Goal: Navigation & Orientation: Find specific page/section

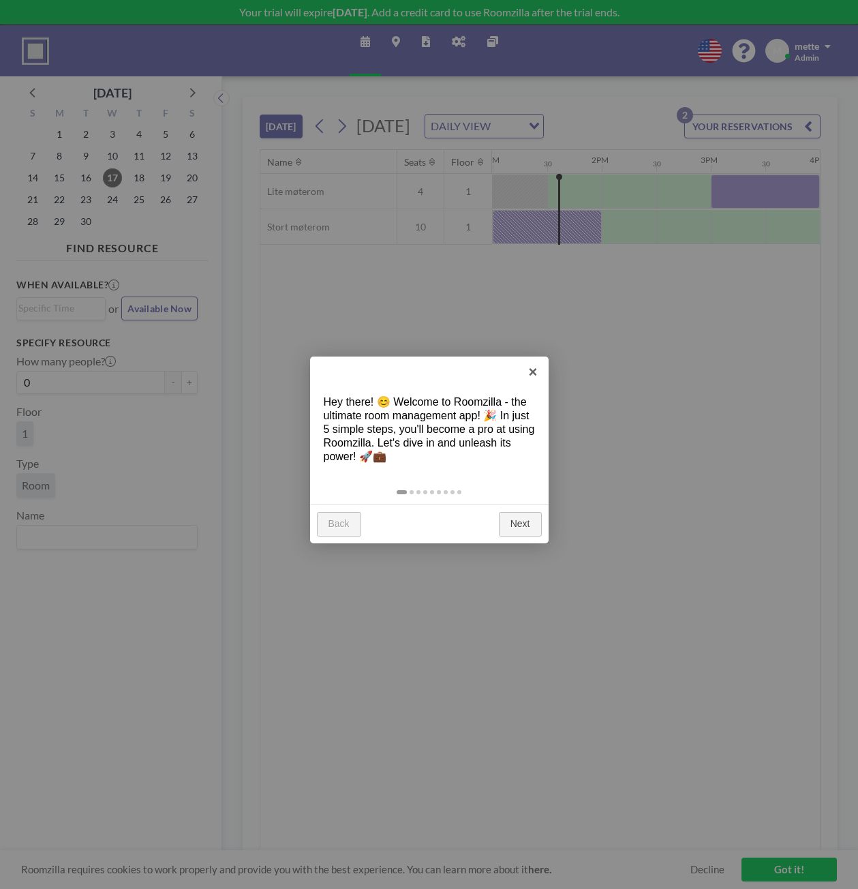
scroll to position [0, 1418]
click at [512, 519] on link "Next" at bounding box center [520, 524] width 43 height 25
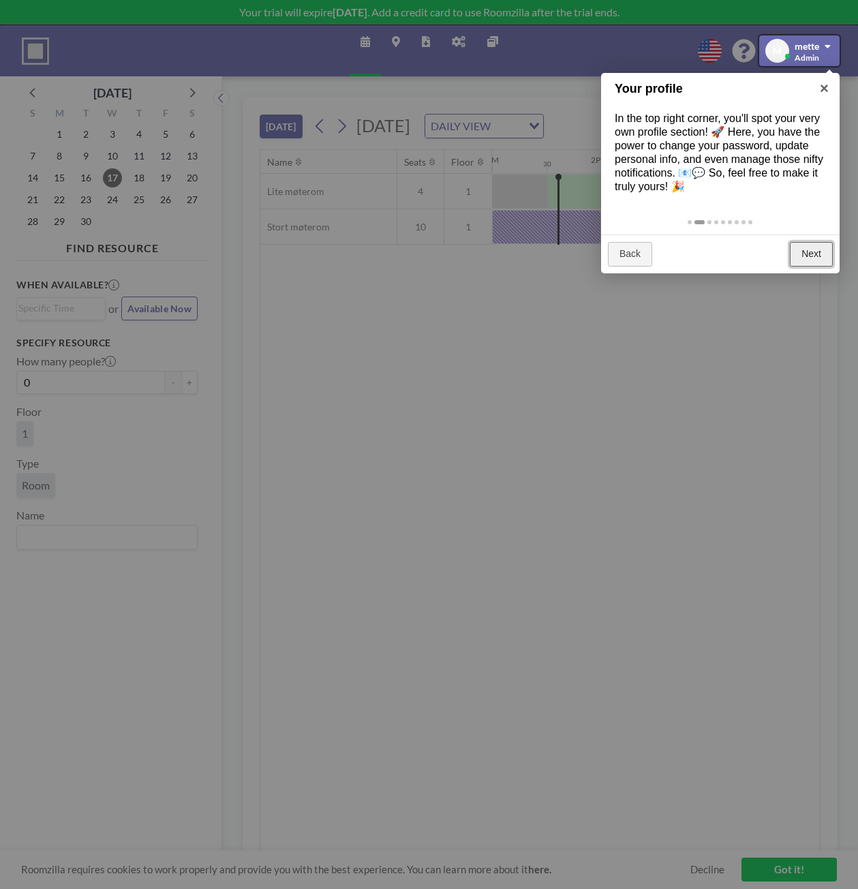
click at [801, 252] on link "Next" at bounding box center [811, 254] width 43 height 25
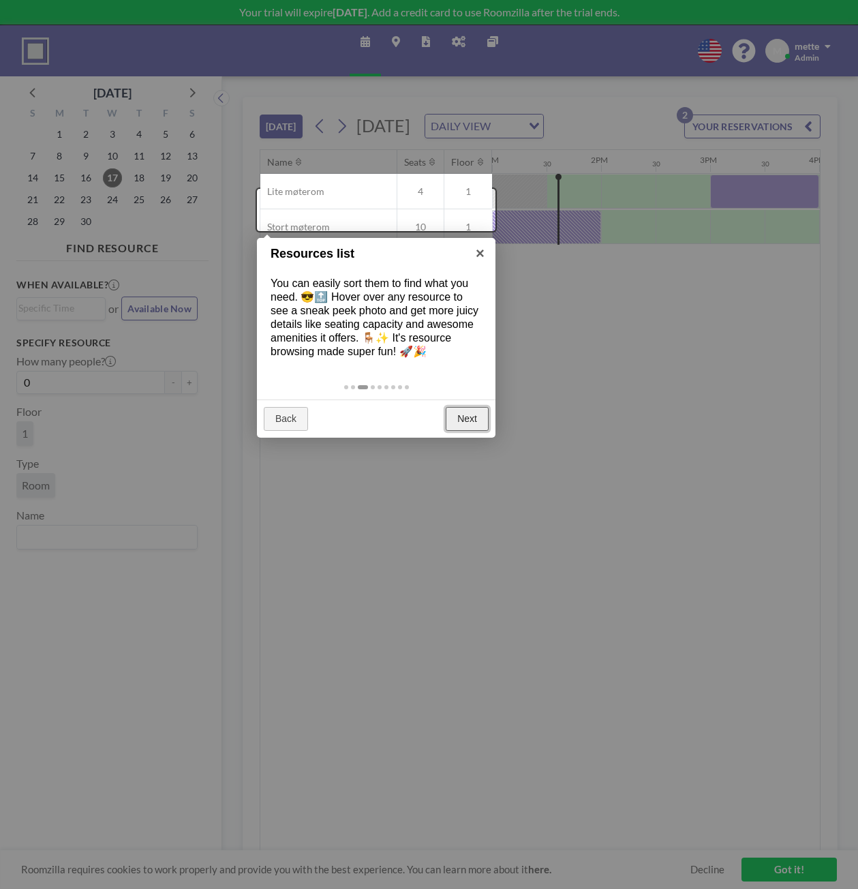
click at [457, 414] on link "Next" at bounding box center [467, 419] width 43 height 25
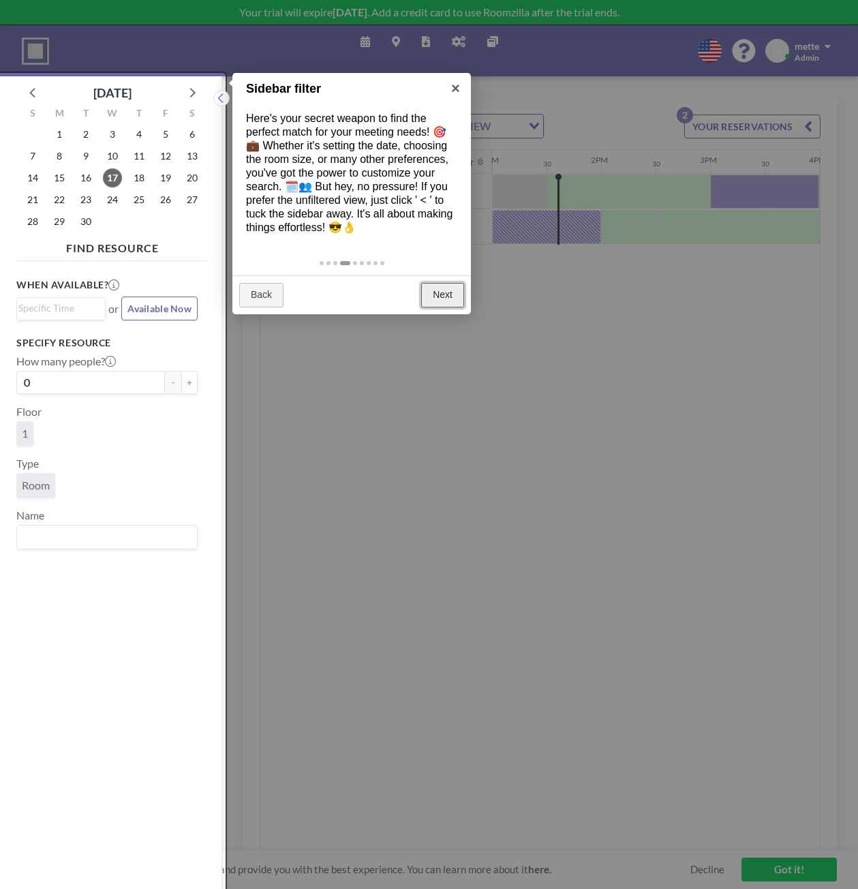
scroll to position [3, 0]
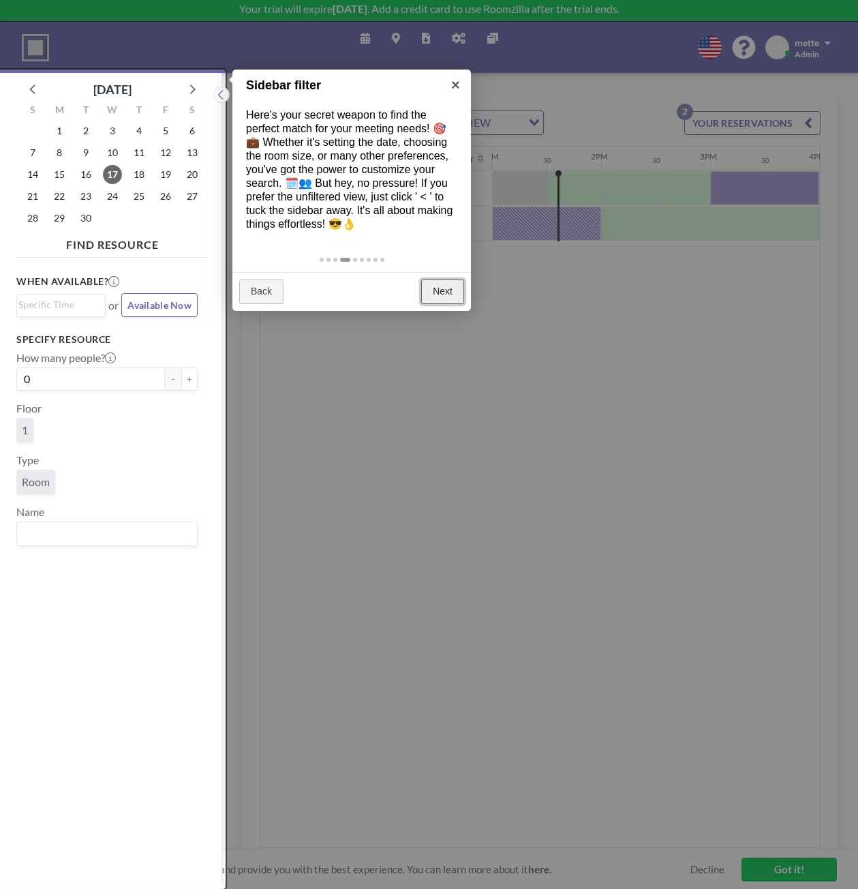
click at [444, 286] on link "Next" at bounding box center [442, 292] width 43 height 25
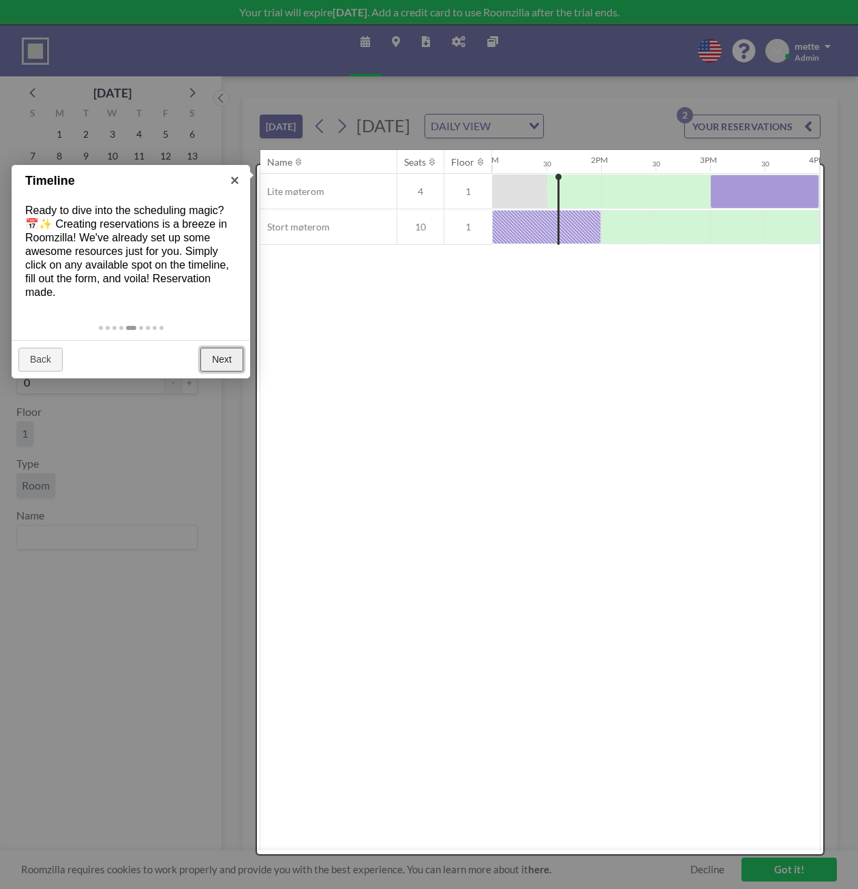
click at [210, 356] on link "Next" at bounding box center [221, 360] width 43 height 25
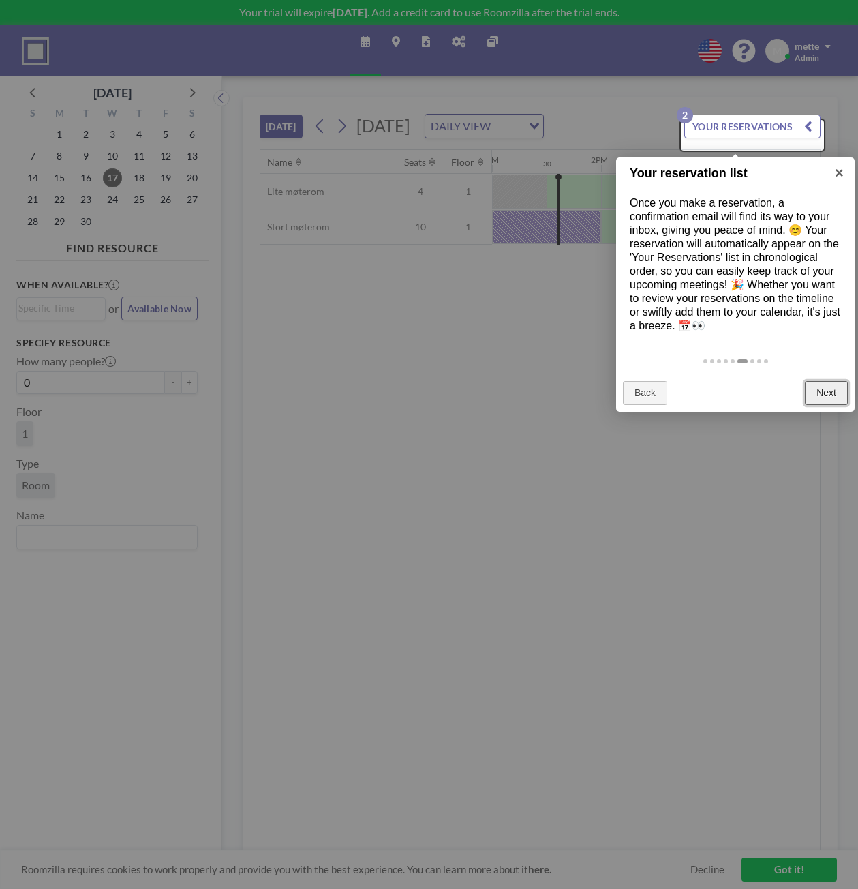
click at [838, 390] on link "Next" at bounding box center [826, 393] width 43 height 25
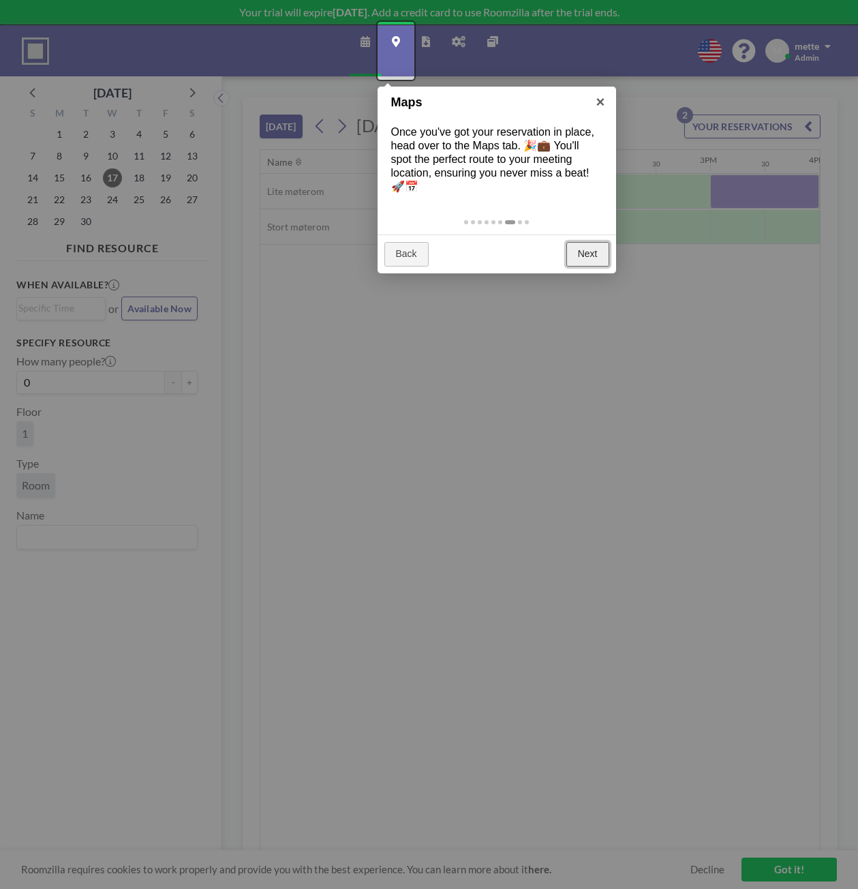
click at [585, 254] on link "Next" at bounding box center [588, 254] width 43 height 25
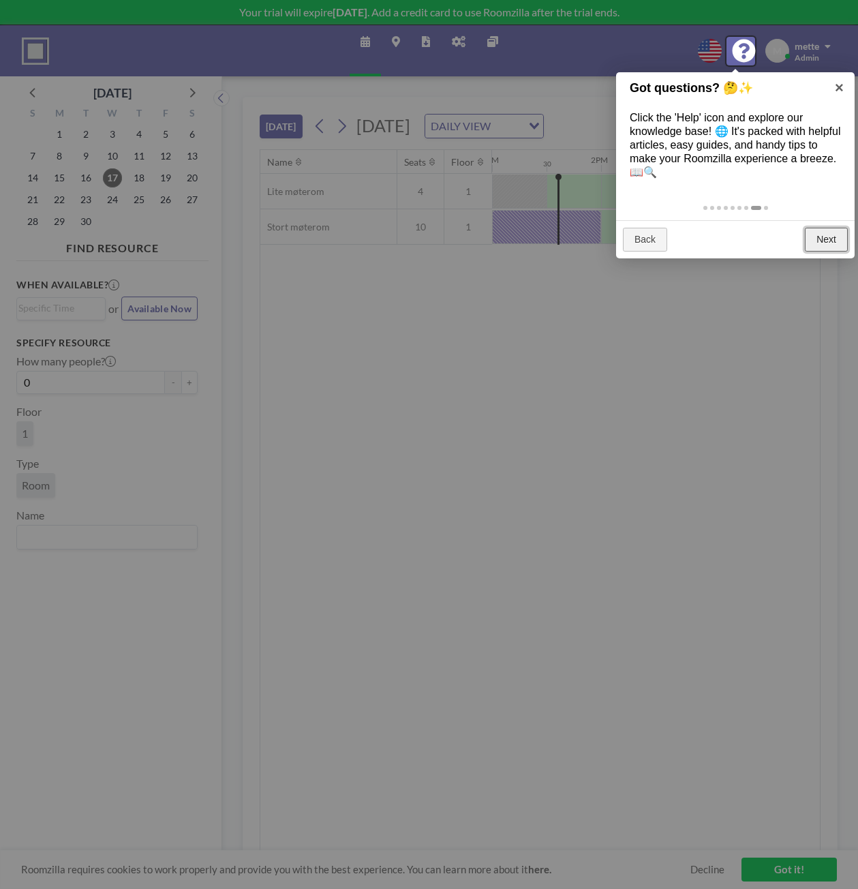
click at [820, 240] on link "Next" at bounding box center [826, 240] width 43 height 25
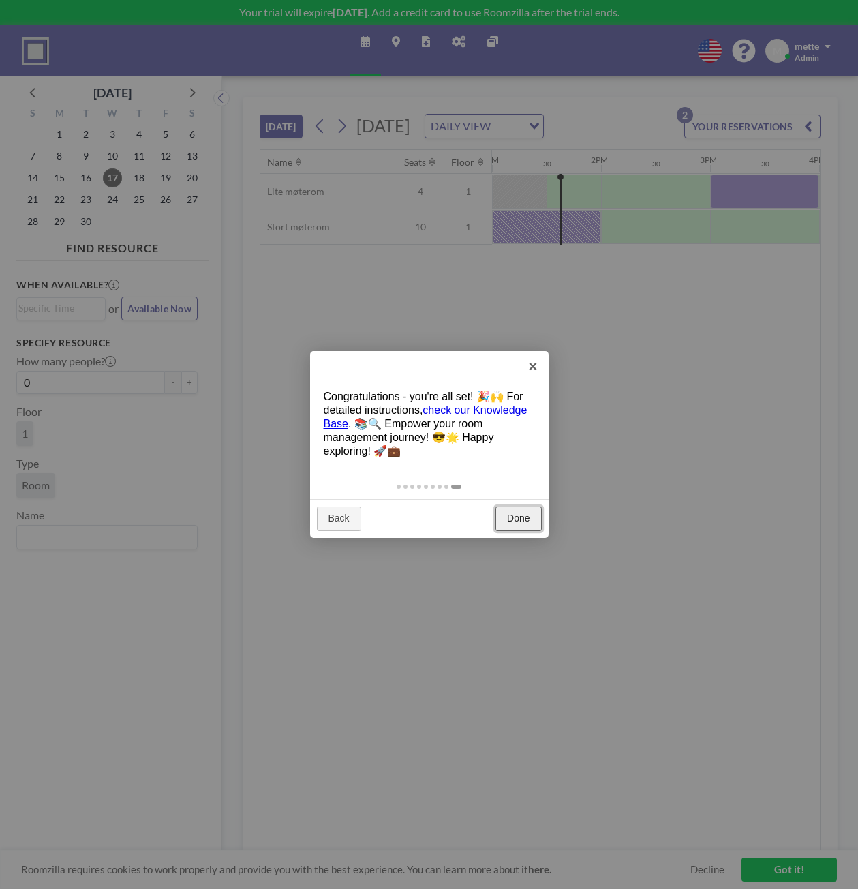
click at [527, 523] on link "Done" at bounding box center [519, 519] width 46 height 25
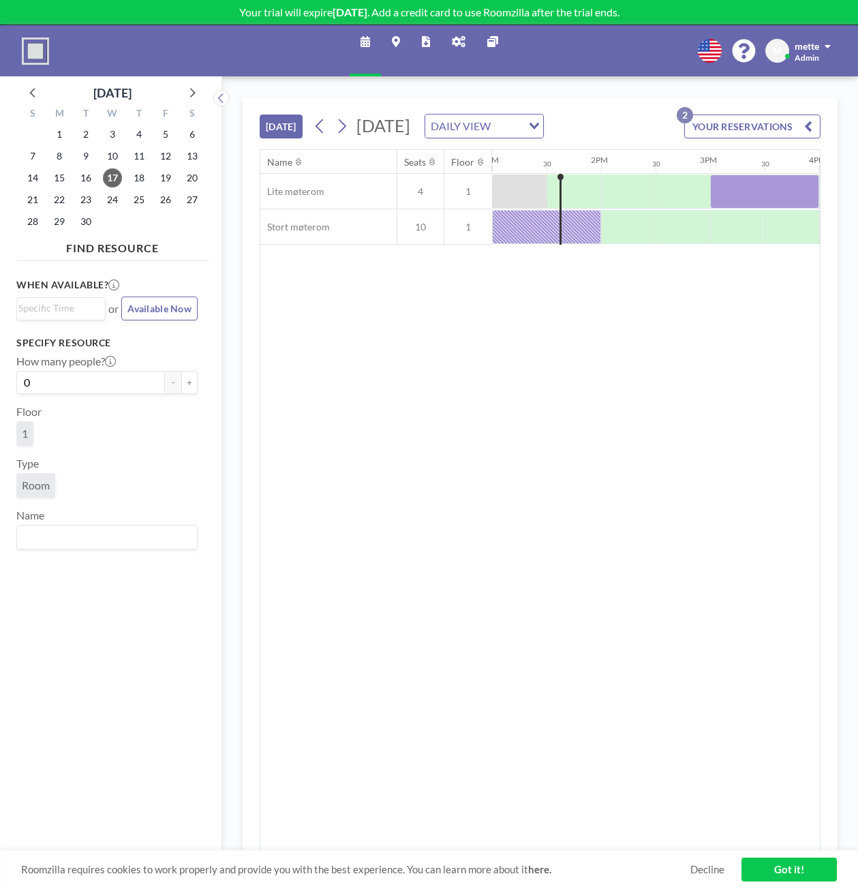
click at [543, 131] on div "Loading..." at bounding box center [532, 125] width 21 height 20
click at [543, 131] on div "Loading..." at bounding box center [536, 125] width 16 height 20
click at [543, 132] on div "Loading..." at bounding box center [532, 125] width 21 height 20
click at [636, 180] on li "WEEKLY VIEW" at bounding box center [619, 179] width 117 height 20
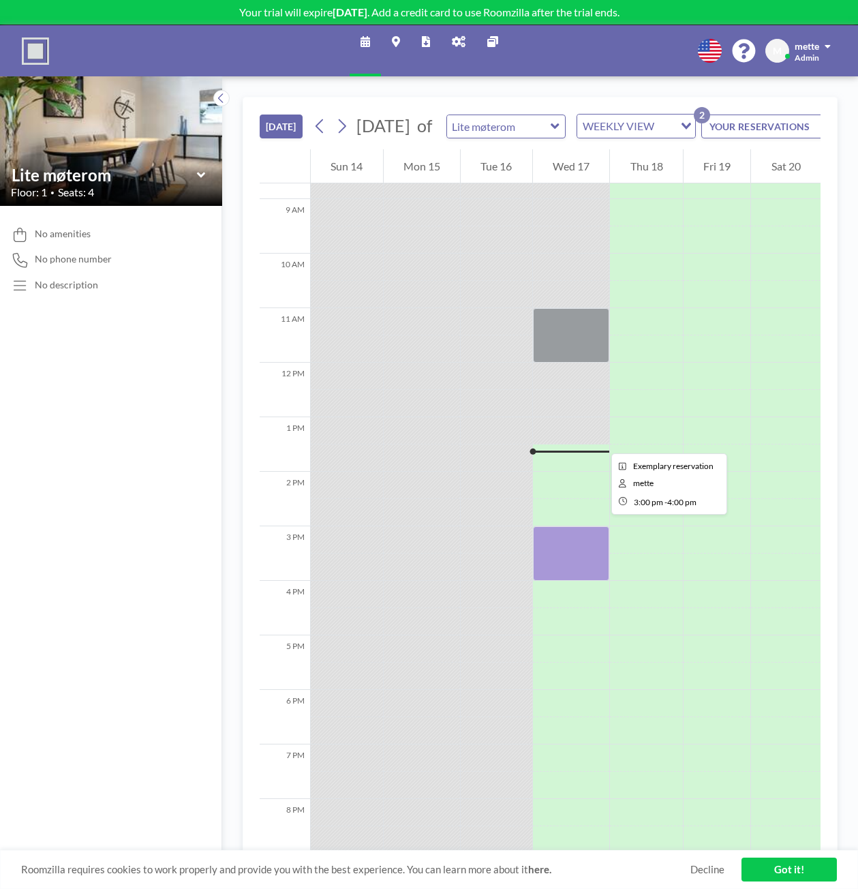
scroll to position [468, 0]
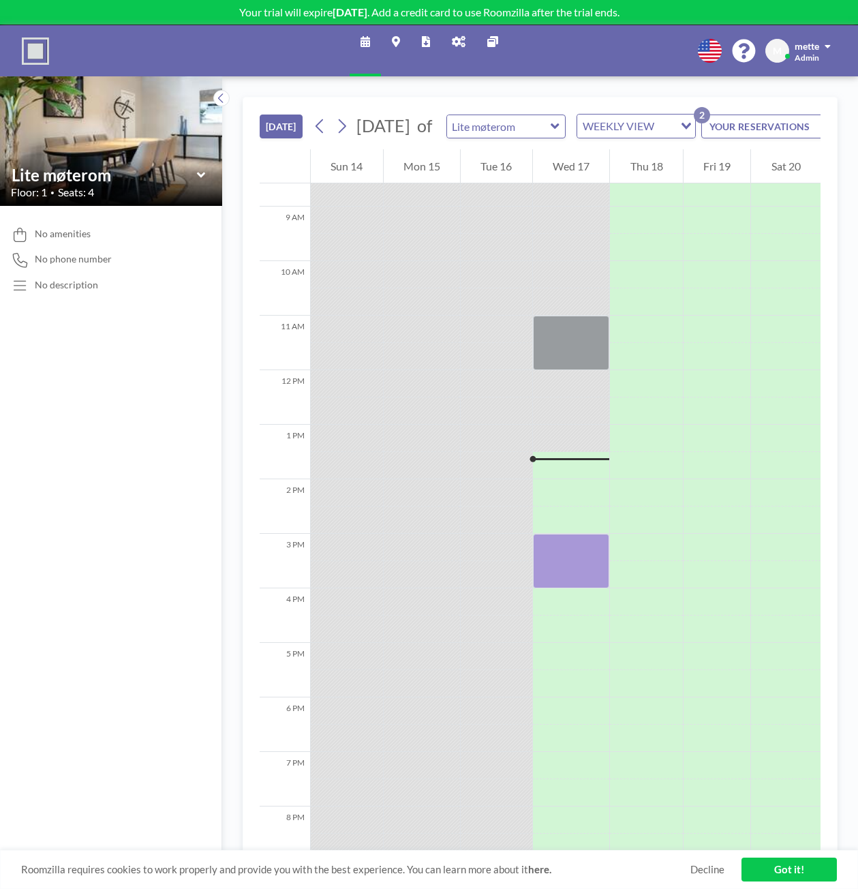
click at [787, 138] on button "YOUR RESERVATIONS 2" at bounding box center [770, 127] width 136 height 24
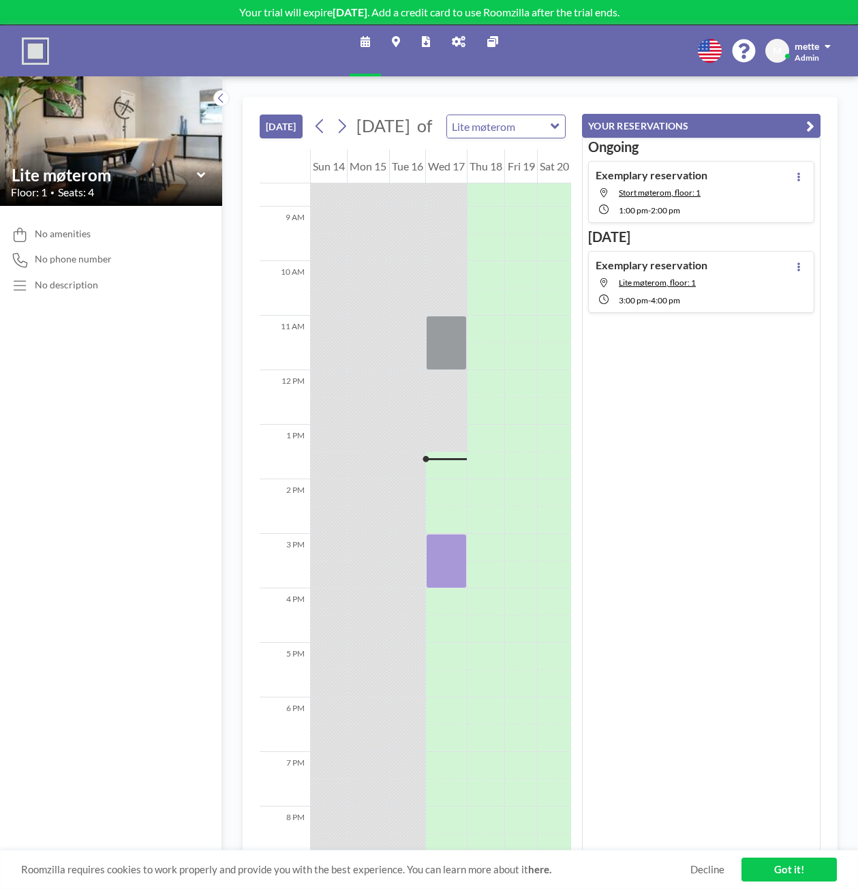
click at [808, 123] on icon "button" at bounding box center [810, 126] width 8 height 16
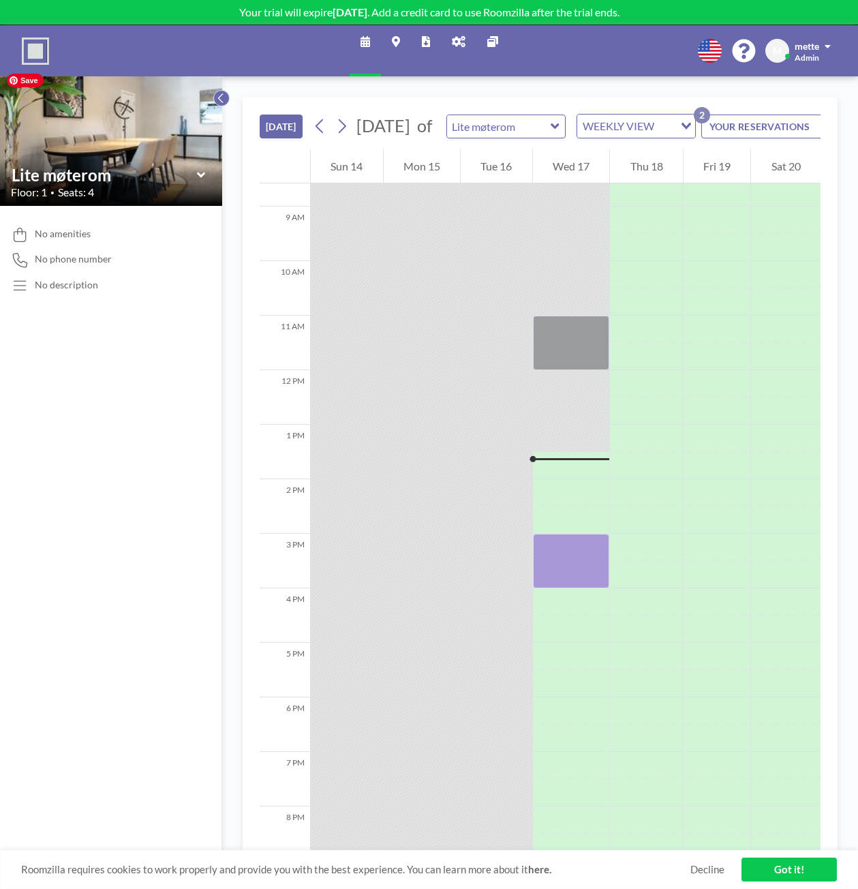
click at [223, 99] on icon at bounding box center [221, 98] width 9 height 14
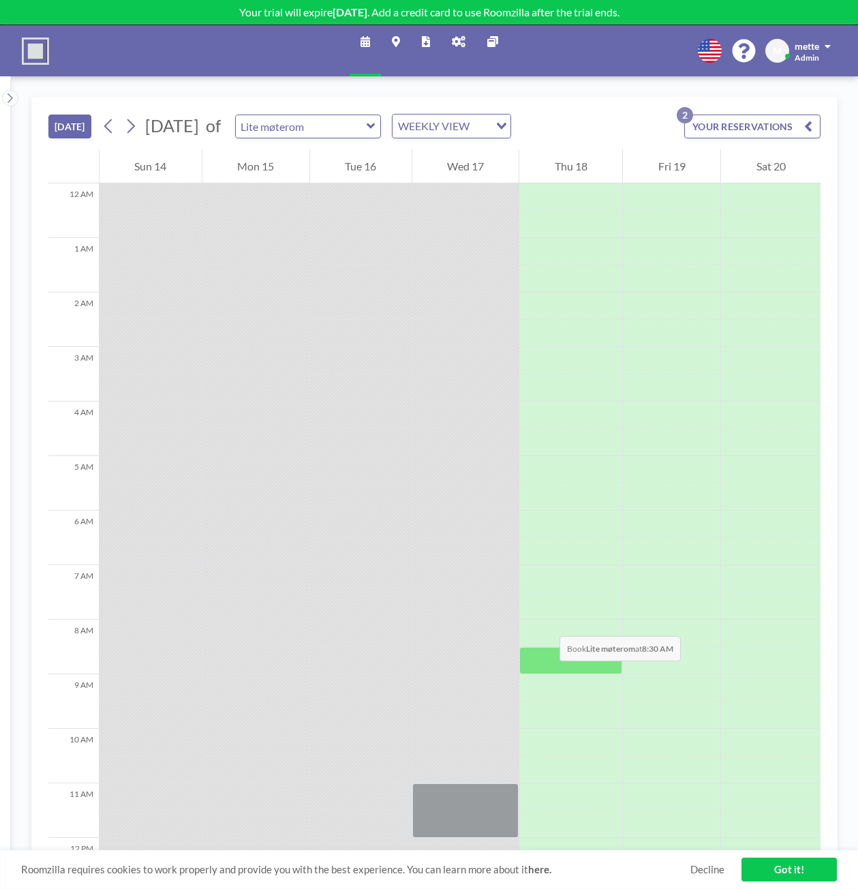
scroll to position [341, 0]
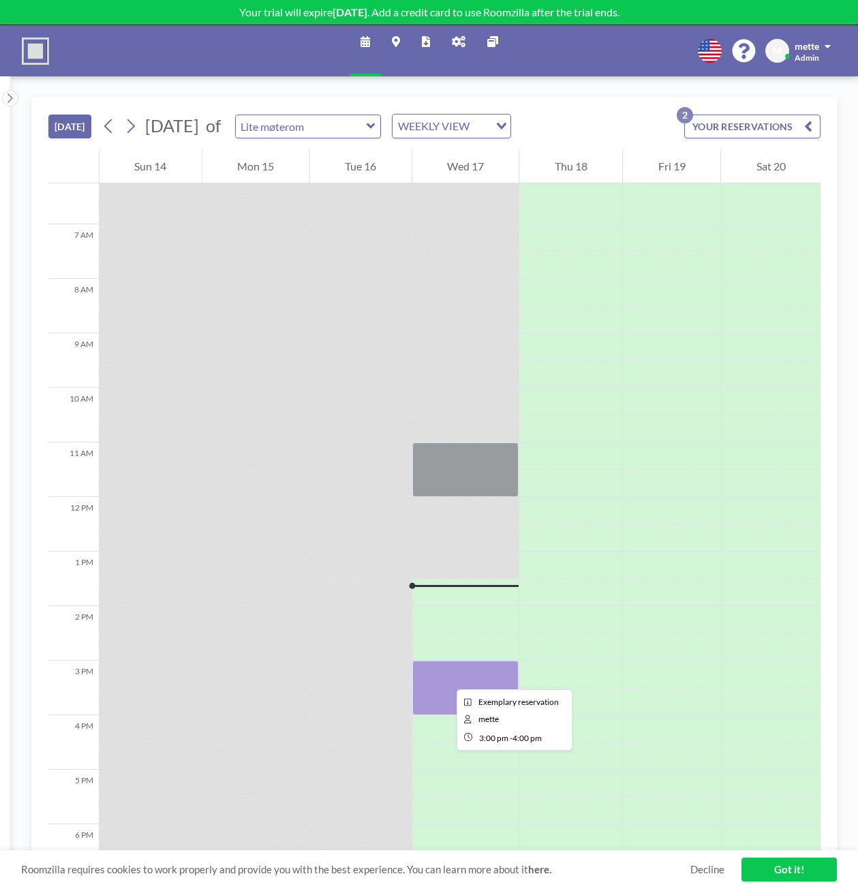
click at [446, 676] on div at bounding box center [465, 688] width 107 height 55
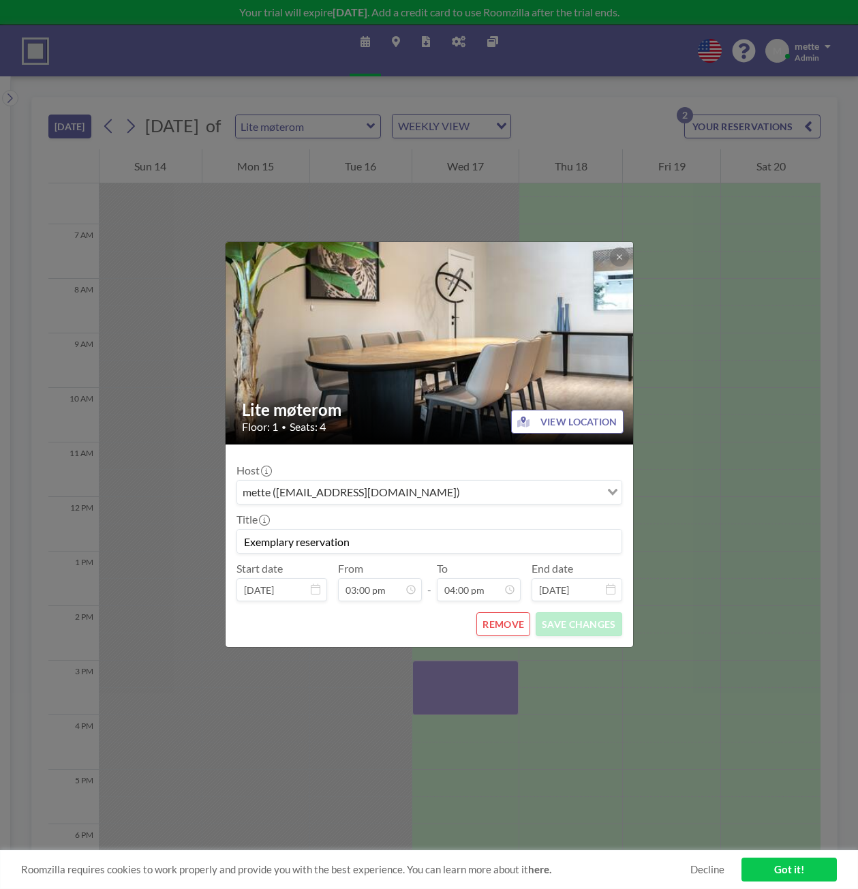
scroll to position [776, 0]
click at [613, 254] on button at bounding box center [619, 256] width 19 height 19
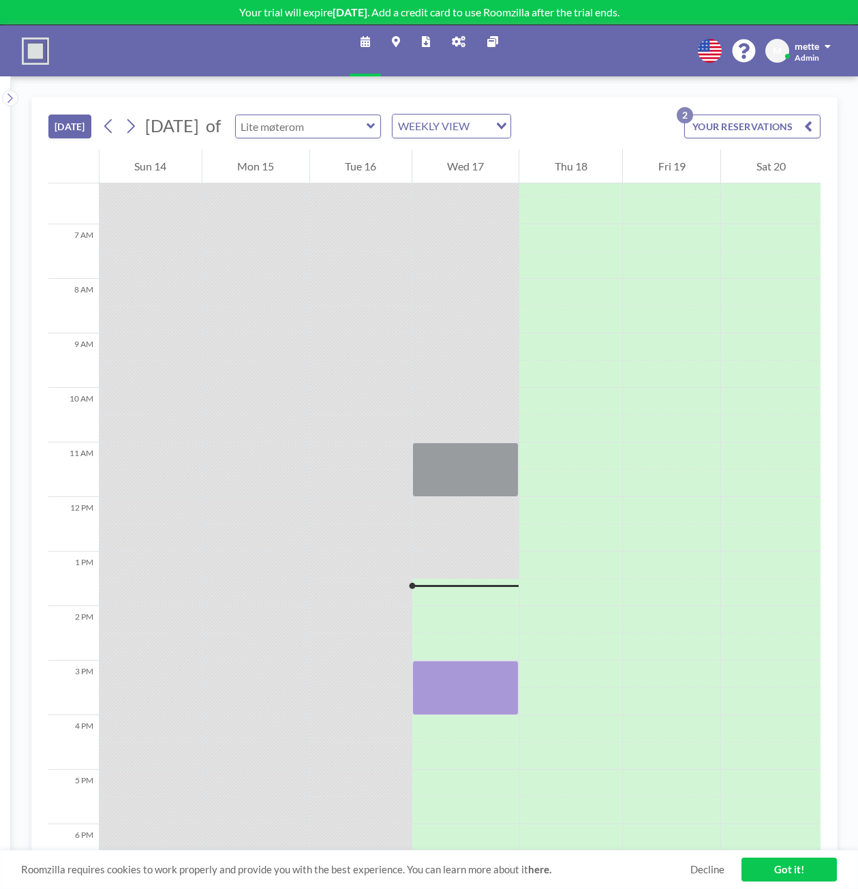
click at [367, 131] on input "text" at bounding box center [301, 126] width 131 height 22
type input "Stort møterom"
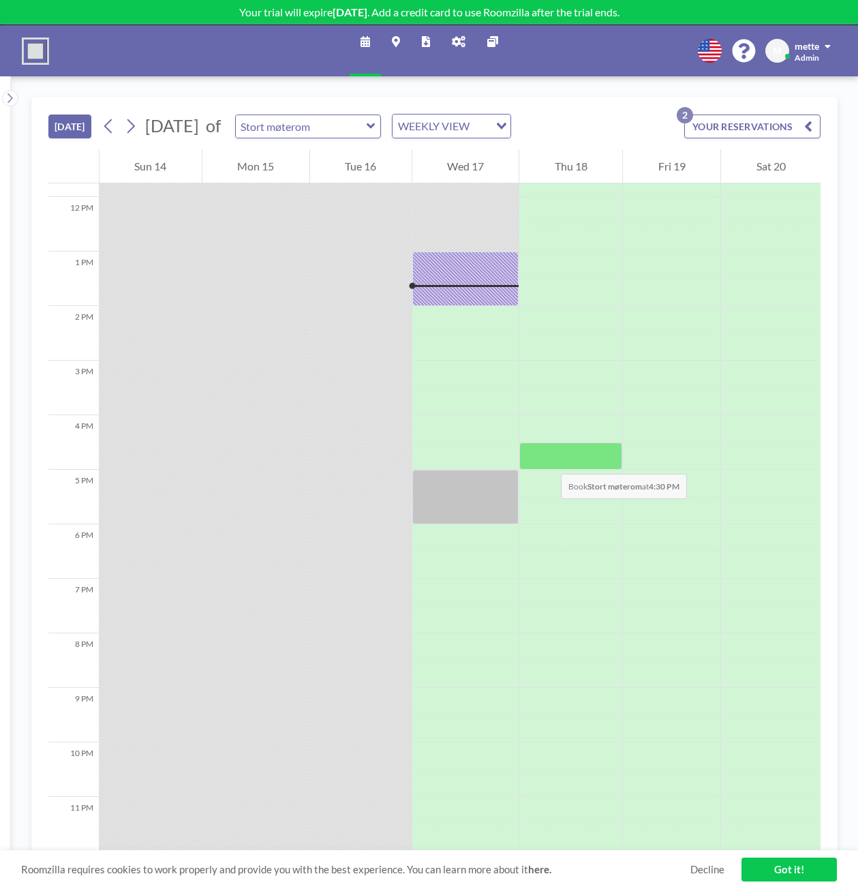
scroll to position [648, 0]
click at [367, 128] on input "text" at bounding box center [301, 126] width 131 height 22
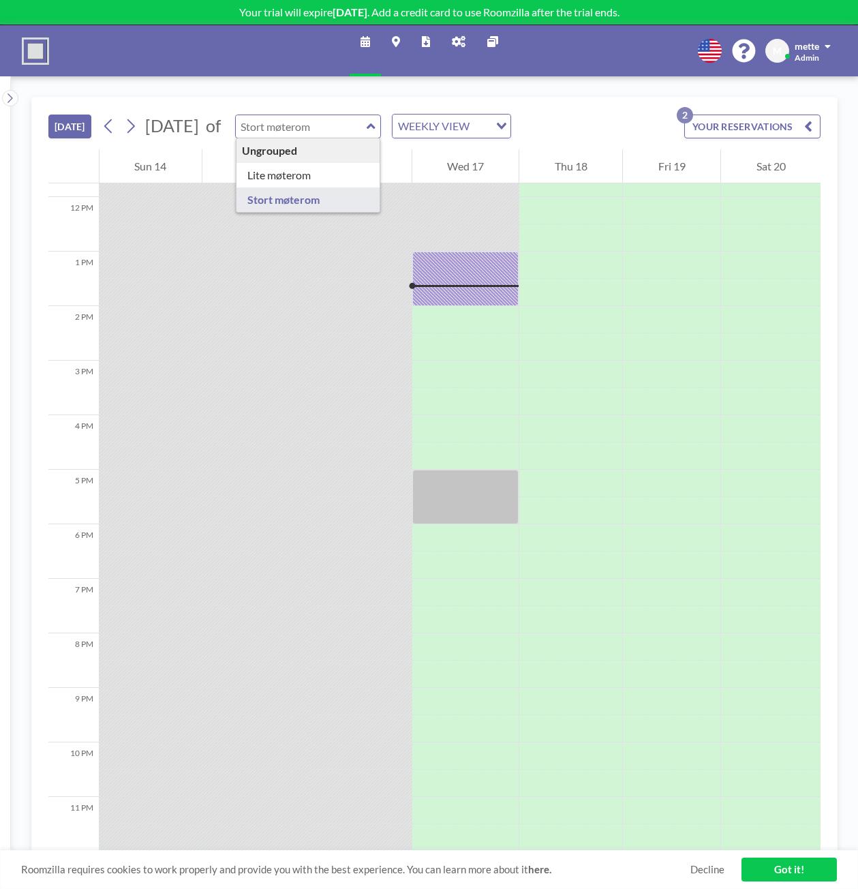
click at [367, 125] on input "text" at bounding box center [301, 126] width 131 height 22
type input "Stort møterom"
click at [376, 124] on icon at bounding box center [371, 126] width 9 height 14
click at [499, 91] on div "TODAY September 2025 September 2025 S M T W T F S 31 1 2 3 4 5 6 7 8 9 10 11 12…" at bounding box center [434, 482] width 847 height 813
click at [362, 39] on icon at bounding box center [366, 41] width 10 height 11
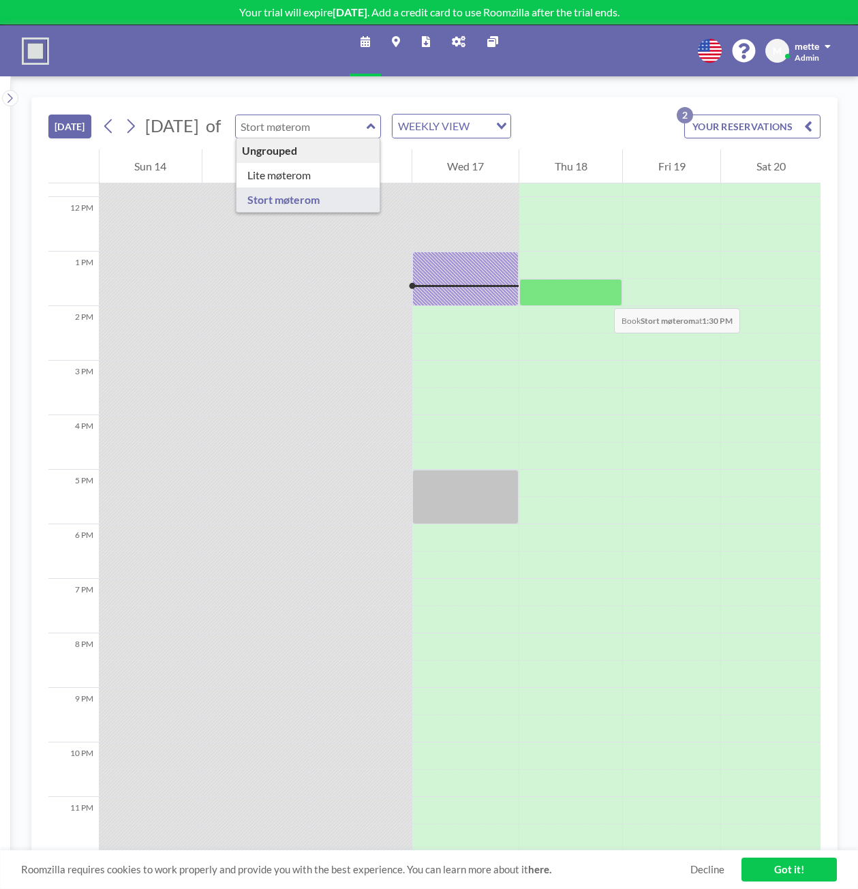
click at [600, 293] on div at bounding box center [570, 292] width 103 height 27
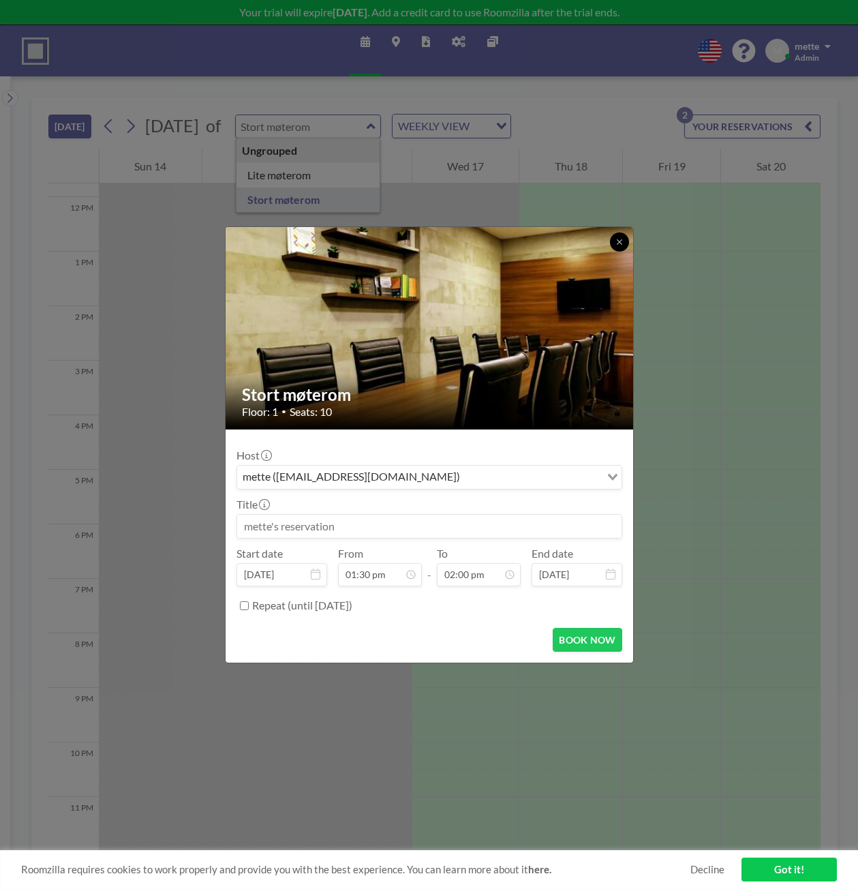
click at [623, 239] on icon at bounding box center [620, 242] width 8 height 8
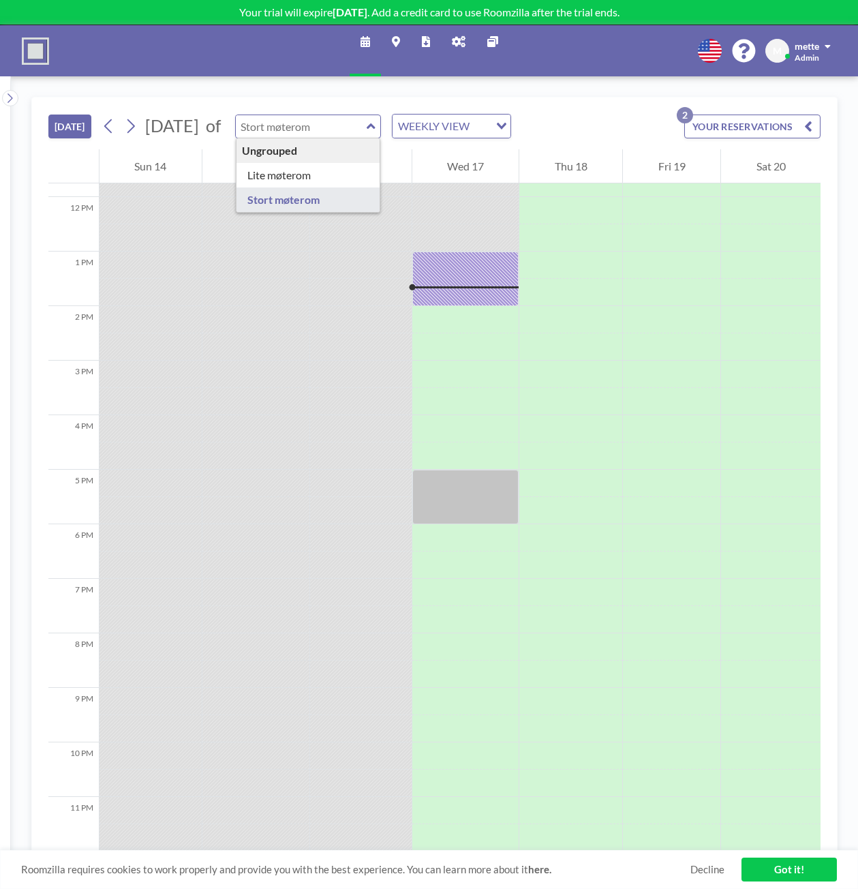
click at [644, 126] on div "TODAY September 2025 of Ungrouped Lite møterom Stort møterom WEEKLY VIEW Loadin…" at bounding box center [434, 123] width 772 height 52
click at [10, 96] on icon at bounding box center [9, 98] width 5 height 10
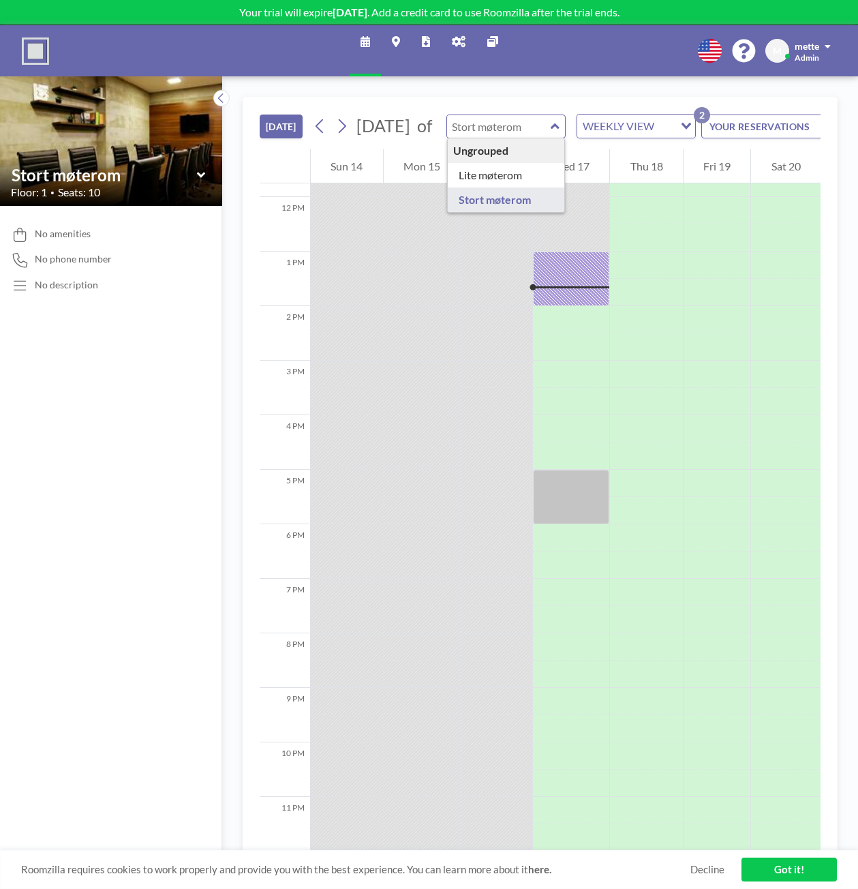
click at [397, 39] on icon at bounding box center [396, 41] width 8 height 11
click at [828, 48] on span at bounding box center [828, 47] width 6 height 10
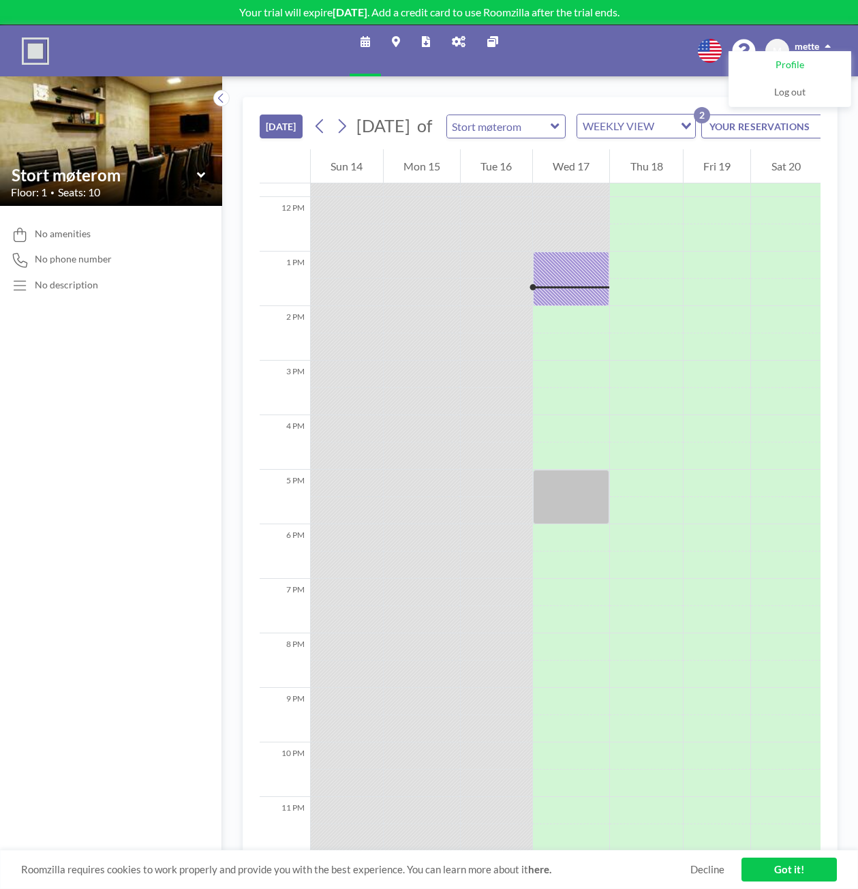
click at [798, 66] on span "Profile" at bounding box center [790, 66] width 29 height 14
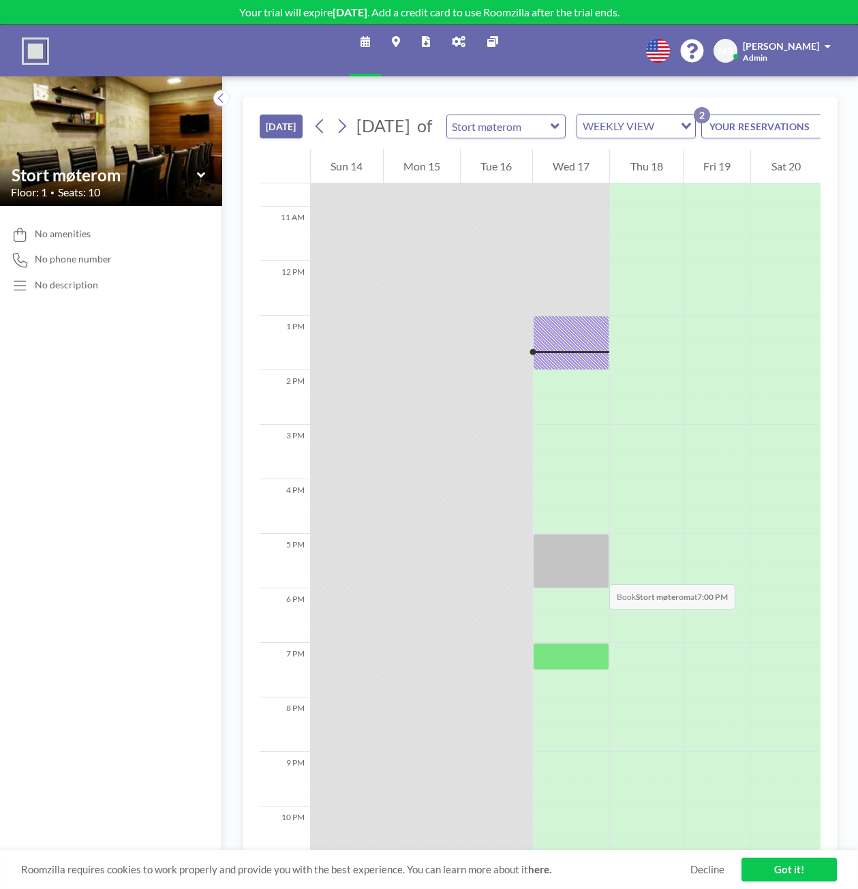
scroll to position [672, 0]
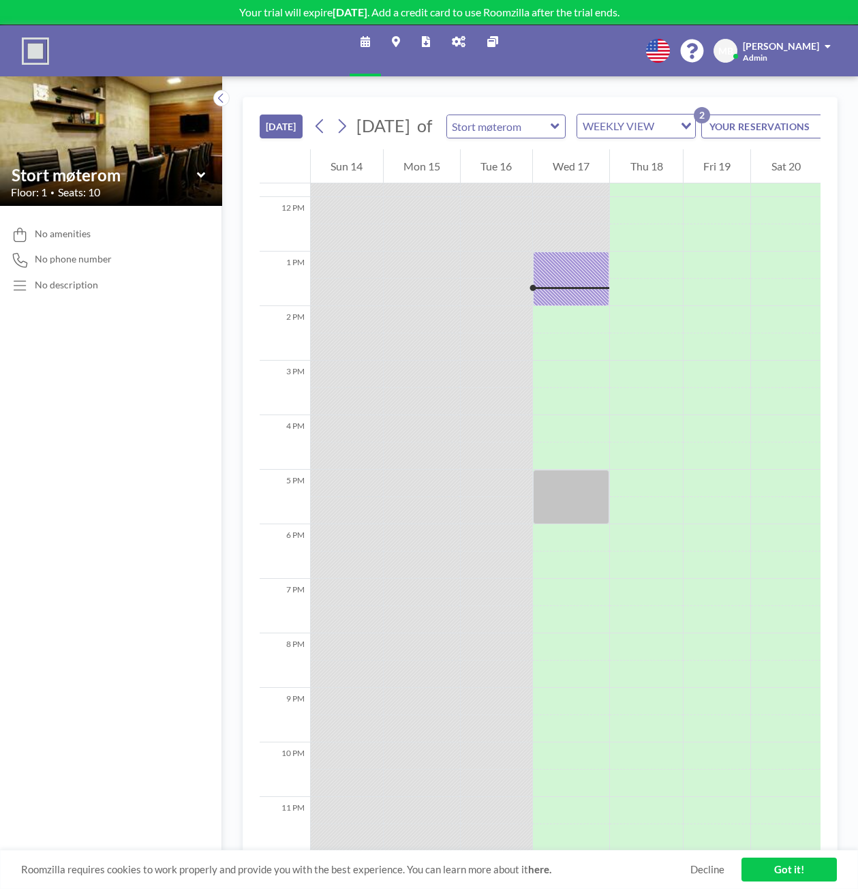
click at [805, 871] on link "Got it!" at bounding box center [789, 870] width 95 height 24
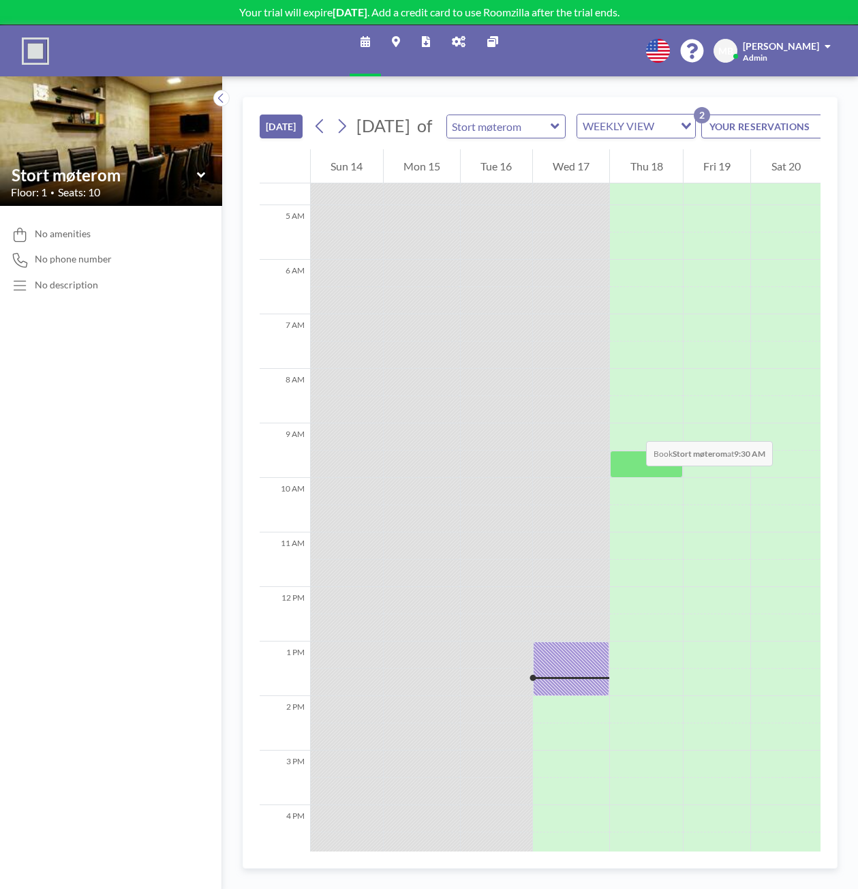
scroll to position [341, 0]
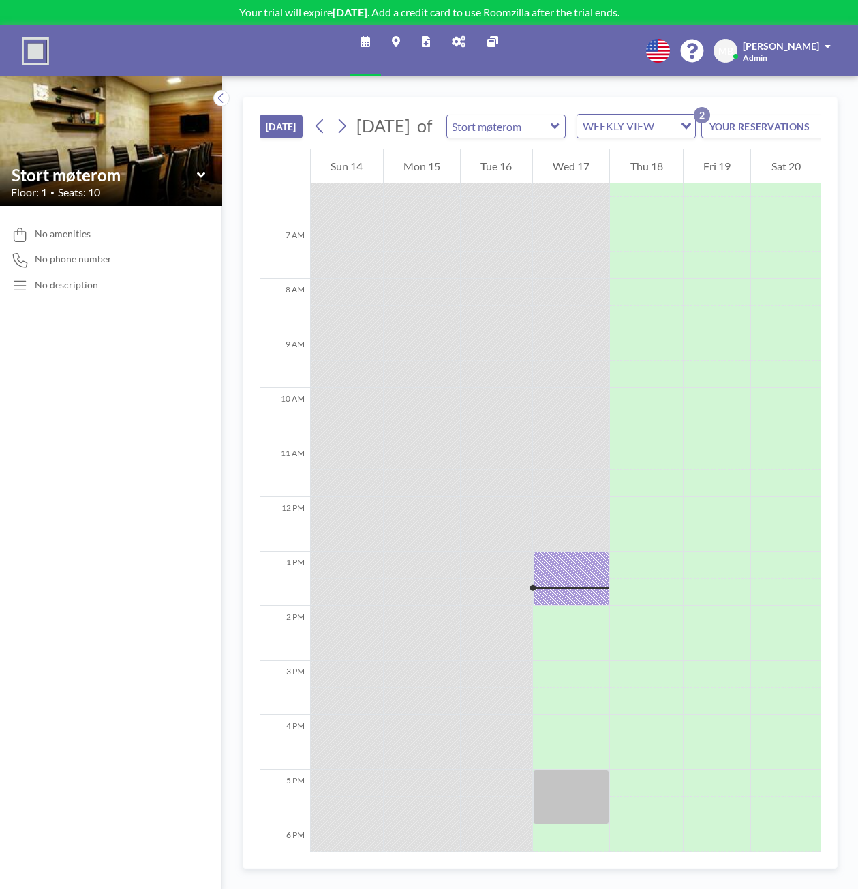
click at [454, 37] on icon at bounding box center [459, 41] width 14 height 11
